Goal: Transaction & Acquisition: Purchase product/service

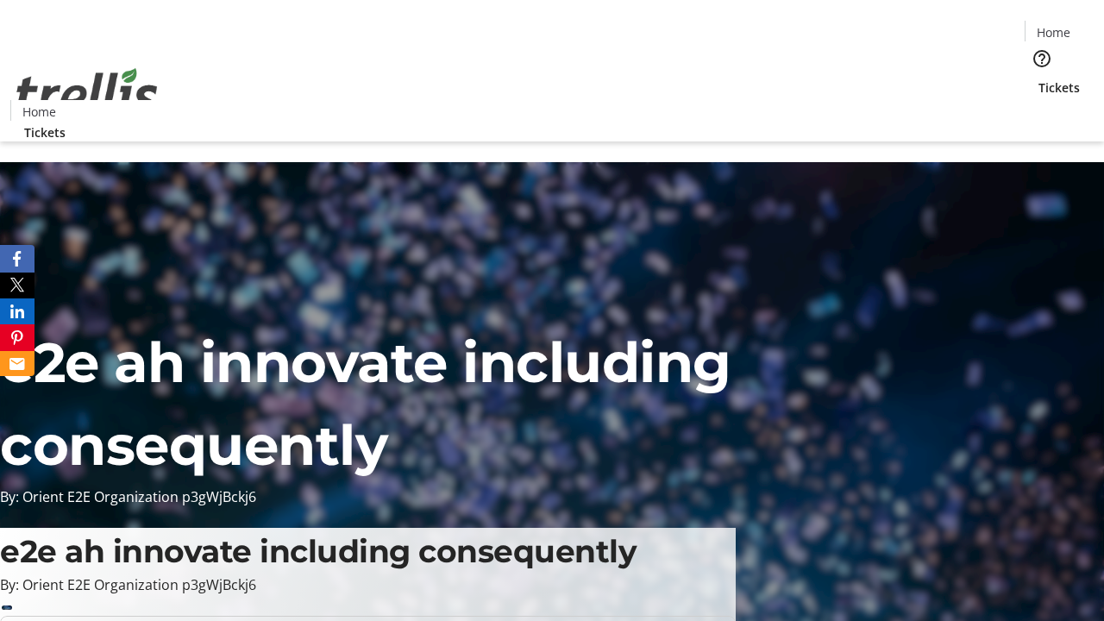
click at [1039, 78] on span "Tickets" at bounding box center [1059, 87] width 41 height 18
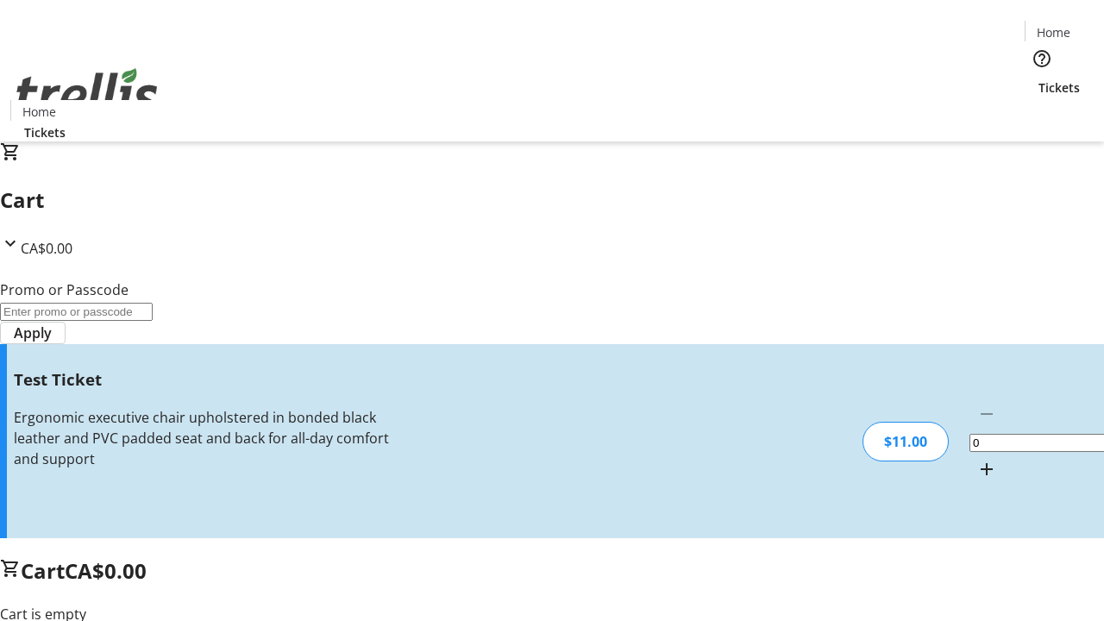
click at [976, 459] on mat-icon "Increment by one" at bounding box center [986, 469] width 21 height 21
type input "1"
type input "UNLOCK"
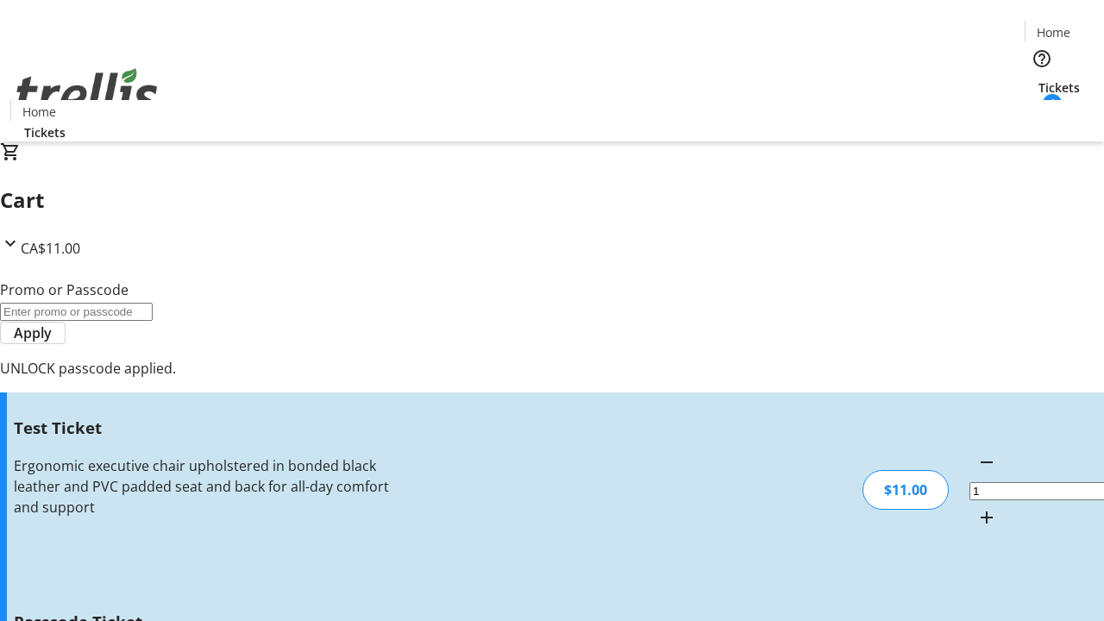
type input "5"
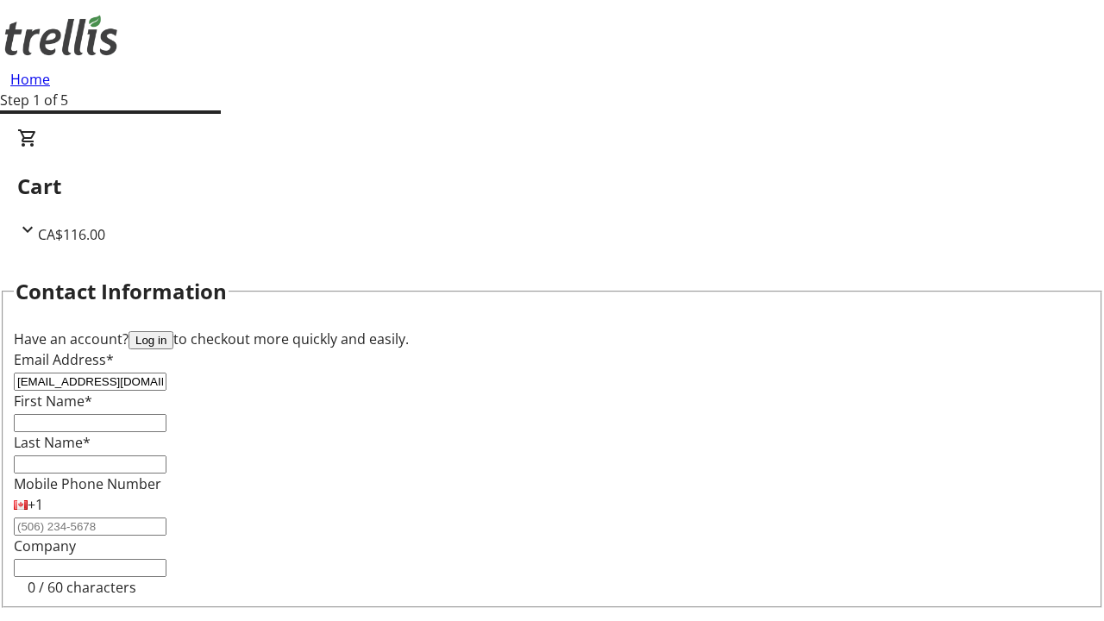
type input "[EMAIL_ADDRESS][DOMAIN_NAME]"
type input "Mercedes"
type input "[PERSON_NAME]"
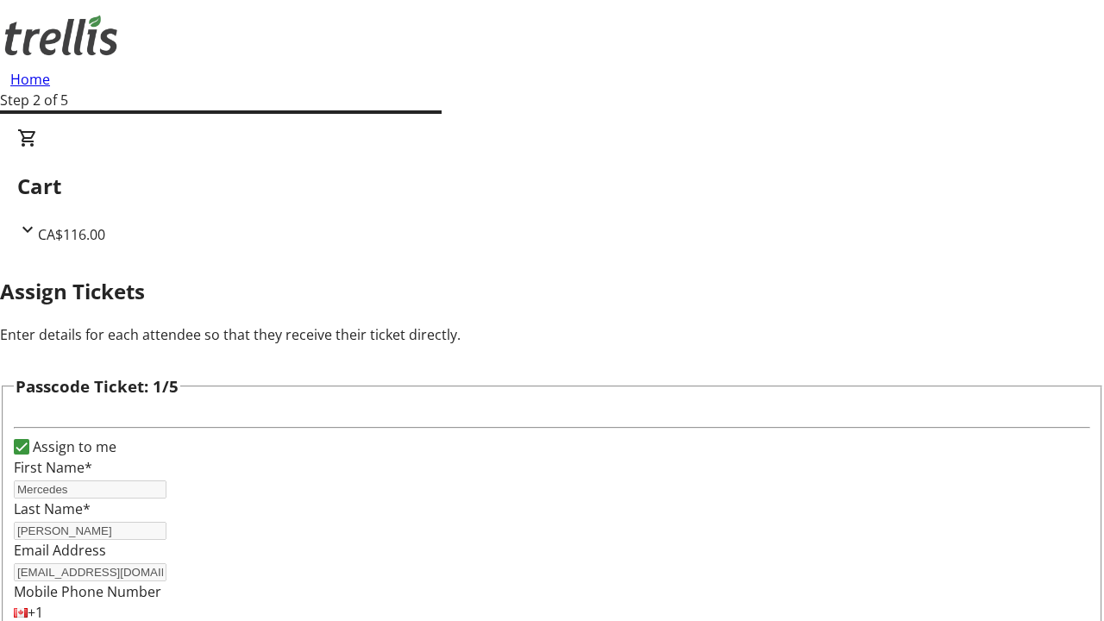
type input "[PERSON_NAME]"
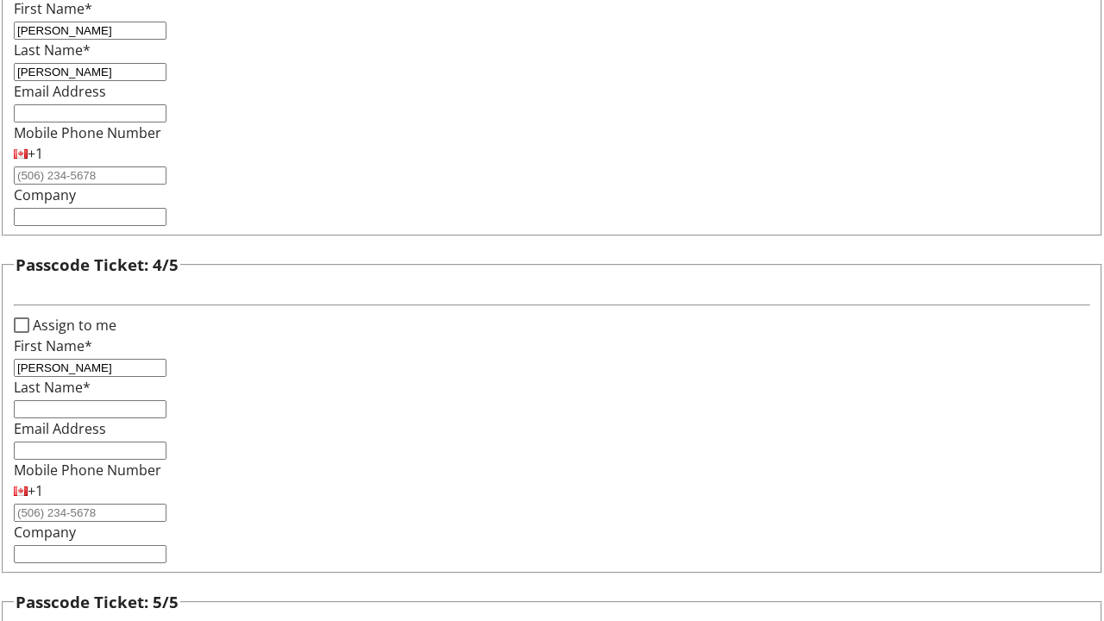
type input "[PERSON_NAME]"
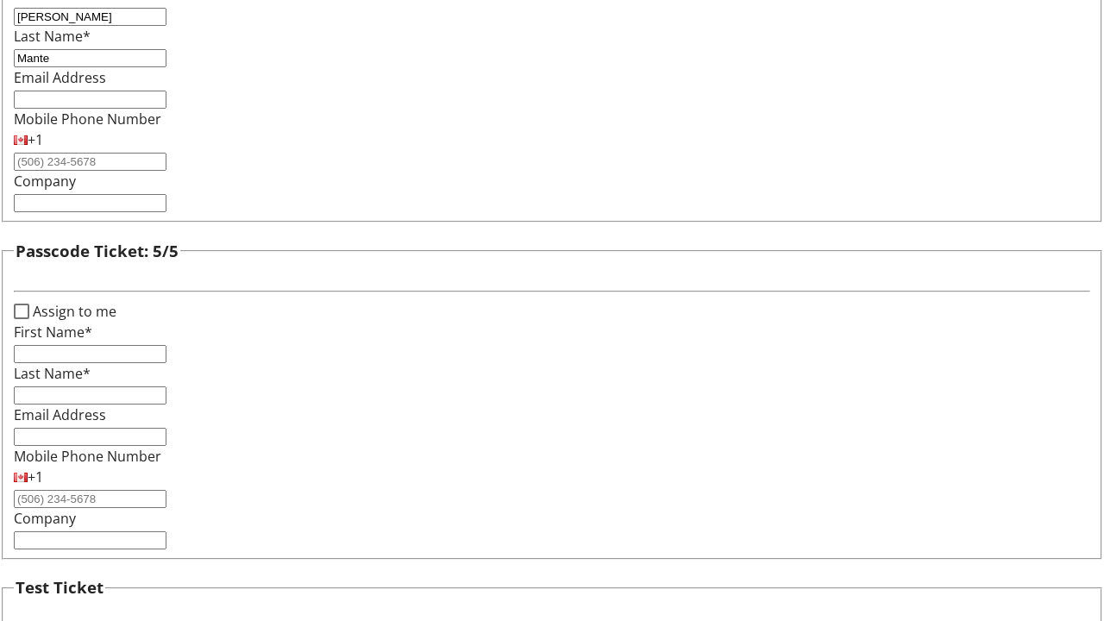
type input "Mante"
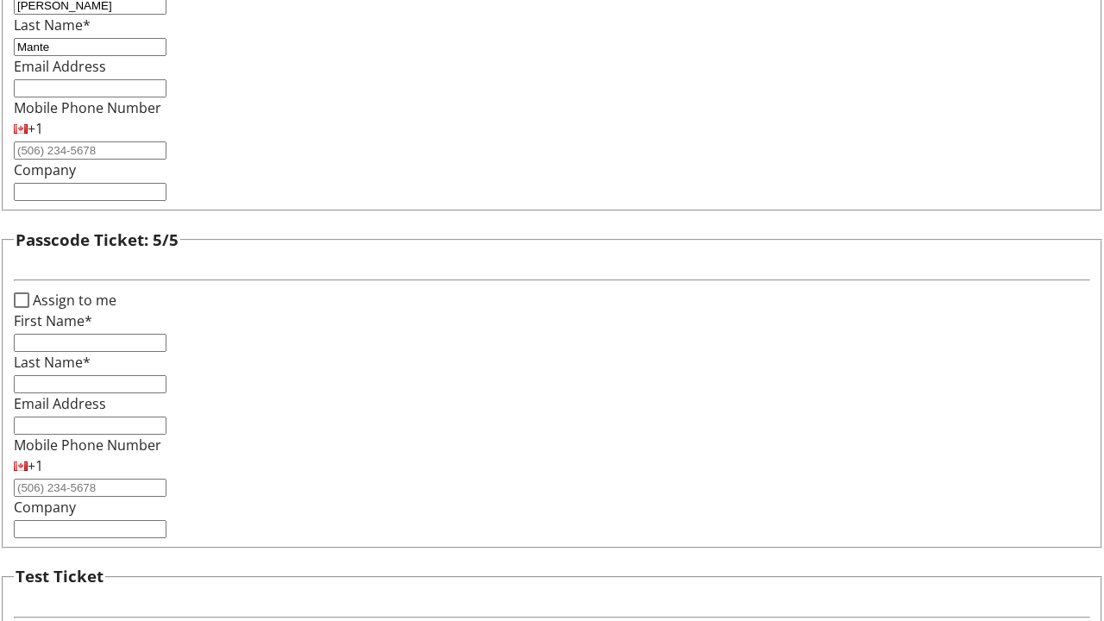
click at [29, 308] on input "Assign to me" at bounding box center [22, 300] width 16 height 16
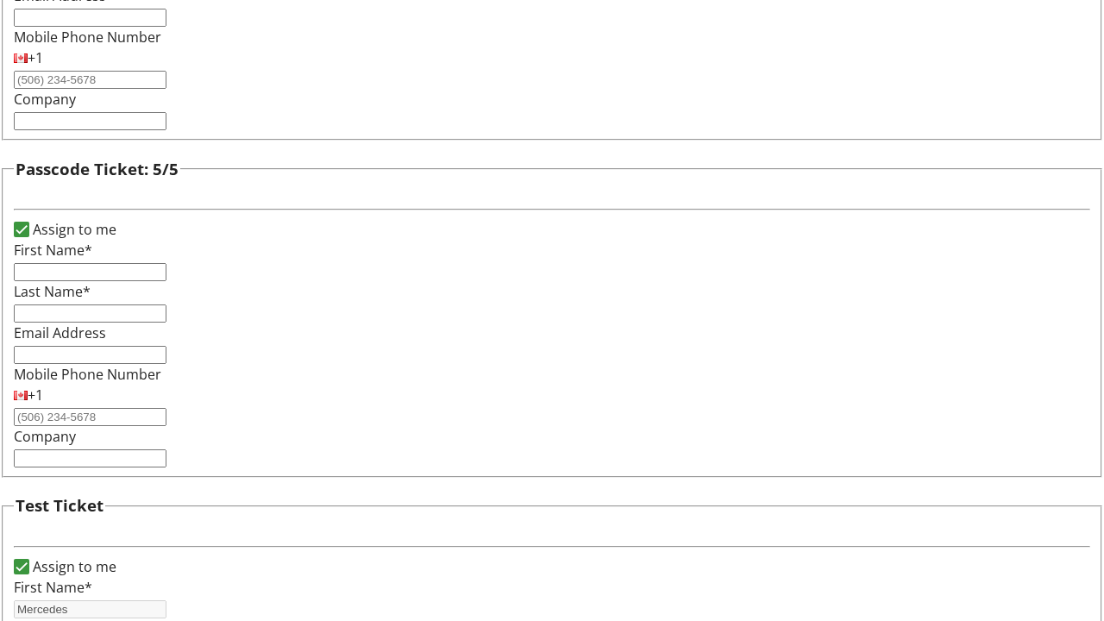
checkbox input "true"
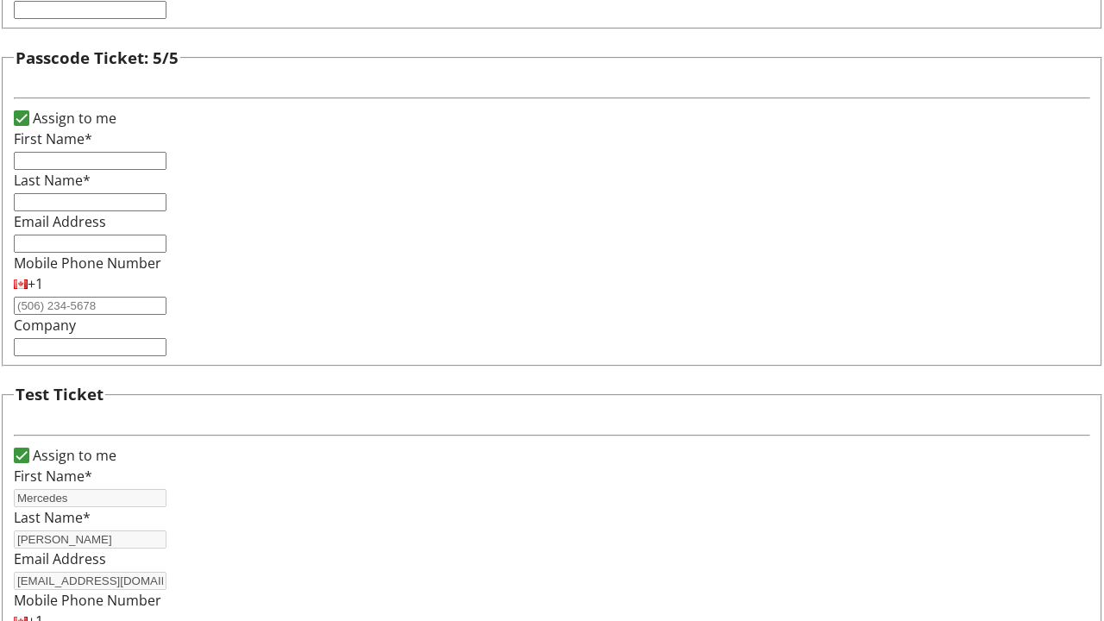
type input "Mercedes"
type input "[PERSON_NAME]"
type input "[EMAIL_ADDRESS][DOMAIN_NAME]"
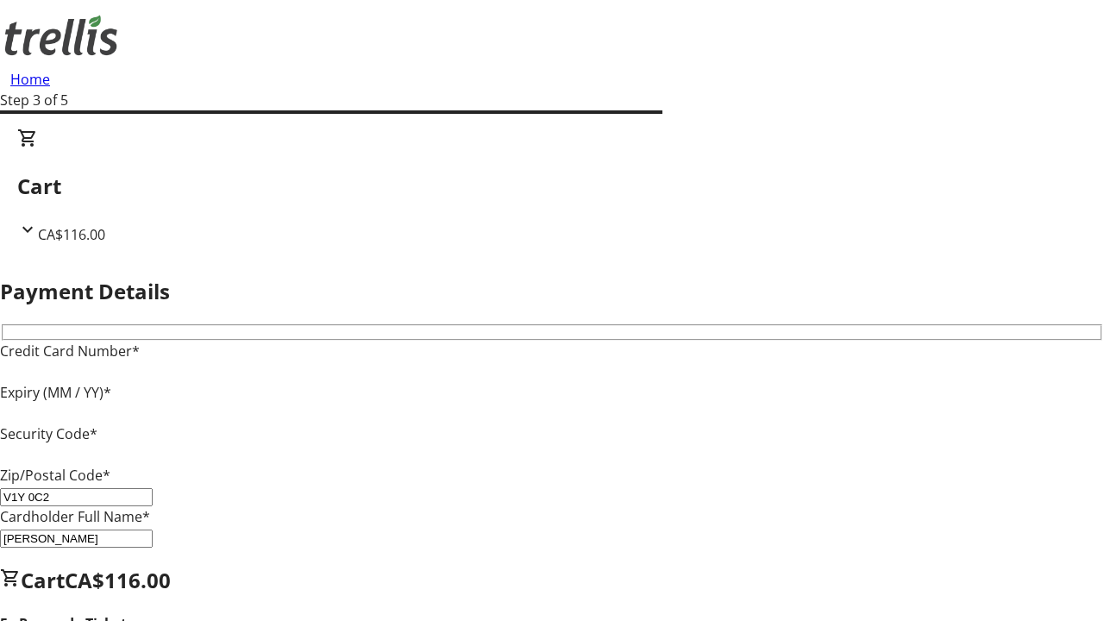
type input "V1Y 0C2"
